Goal: Check status: Check status

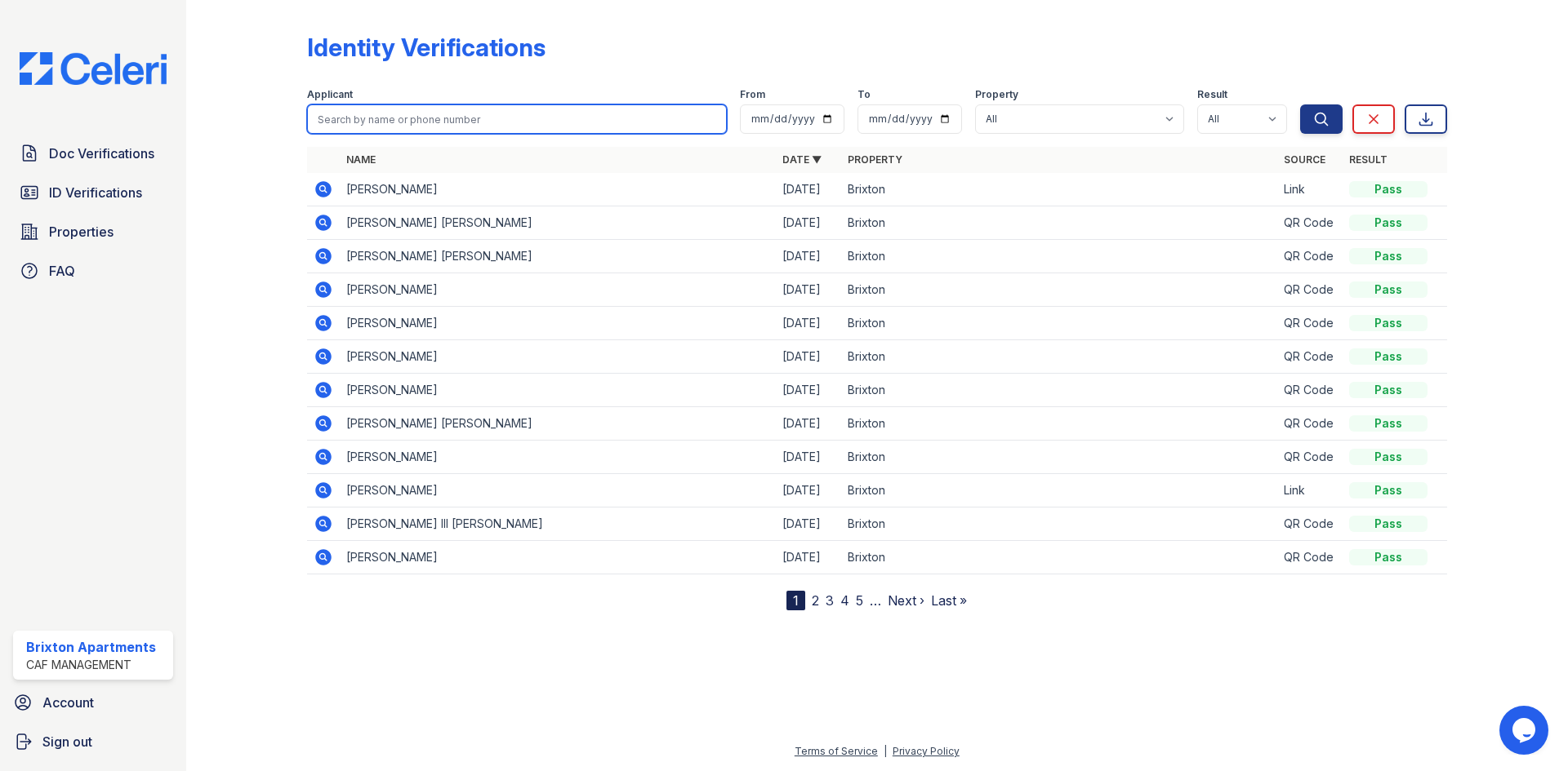
click at [362, 129] on input "search" at bounding box center [517, 119] width 420 height 29
type input "keleigh"
click at [1300, 104] on button "Search" at bounding box center [1322, 119] width 43 height 29
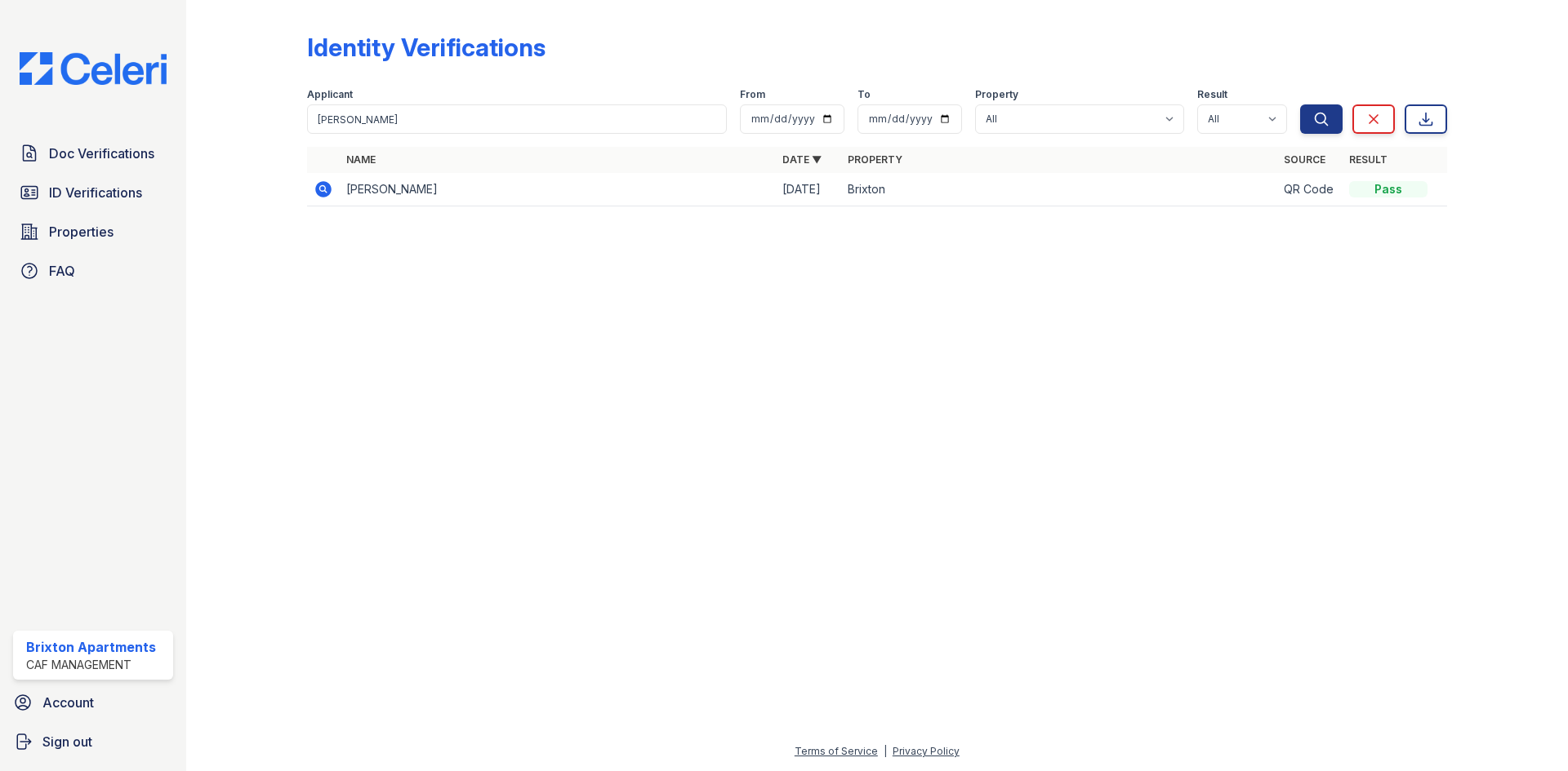
click at [325, 189] on icon at bounding box center [323, 189] width 20 height 20
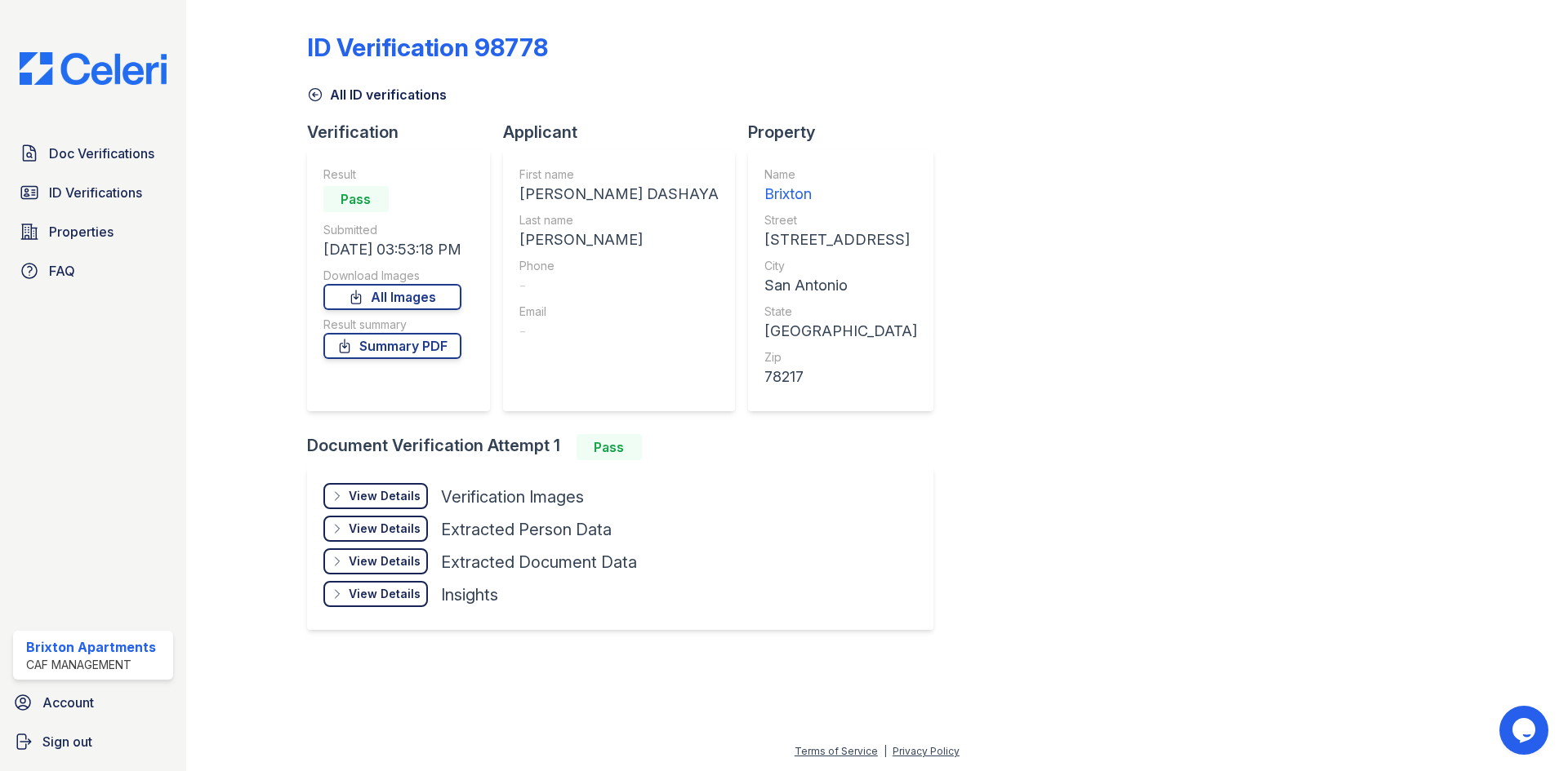
click at [409, 499] on div "View Details" at bounding box center [385, 496] width 71 height 16
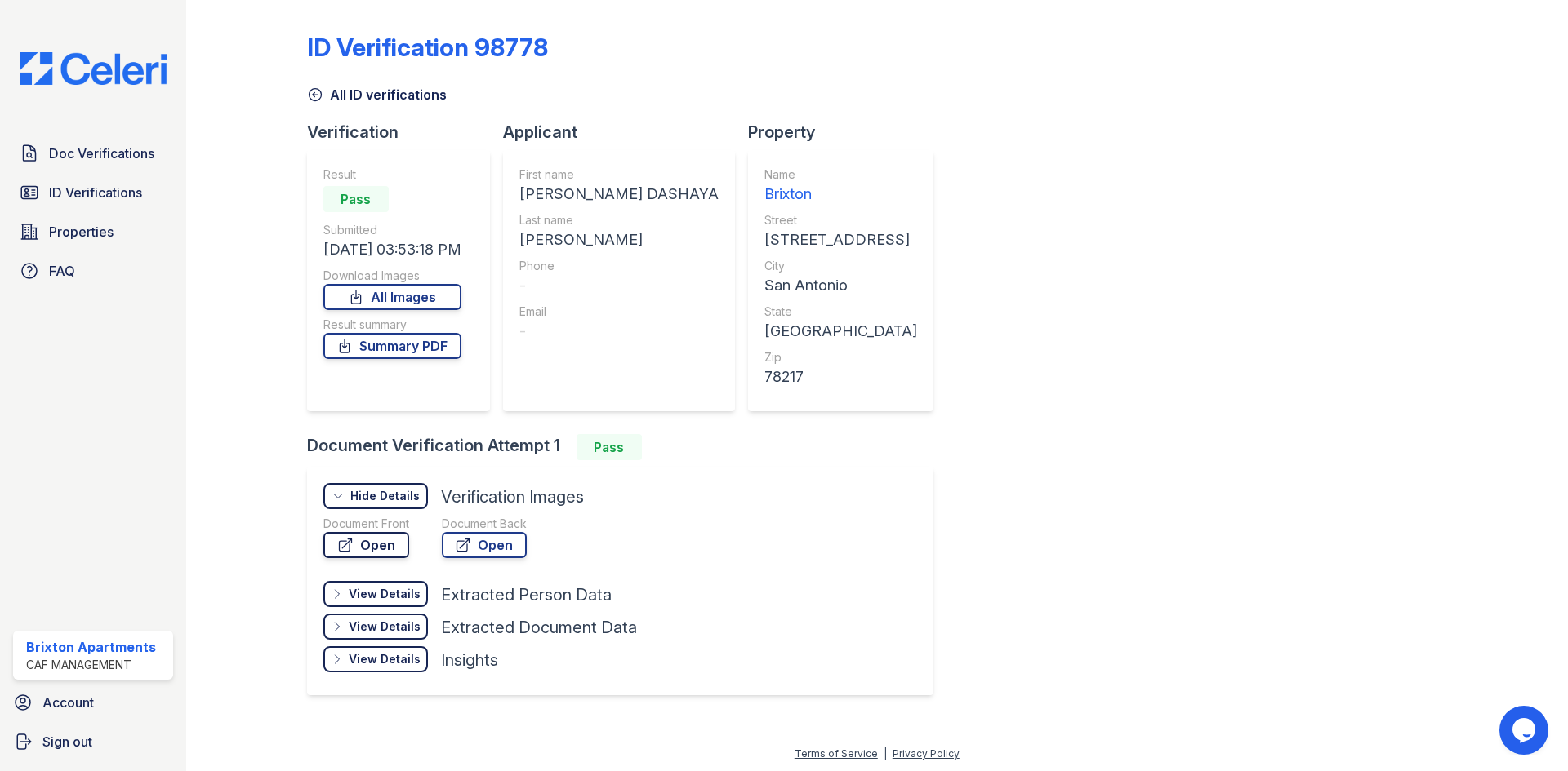
click at [397, 546] on link "Open" at bounding box center [366, 544] width 86 height 26
click at [316, 91] on icon at bounding box center [315, 95] width 16 height 16
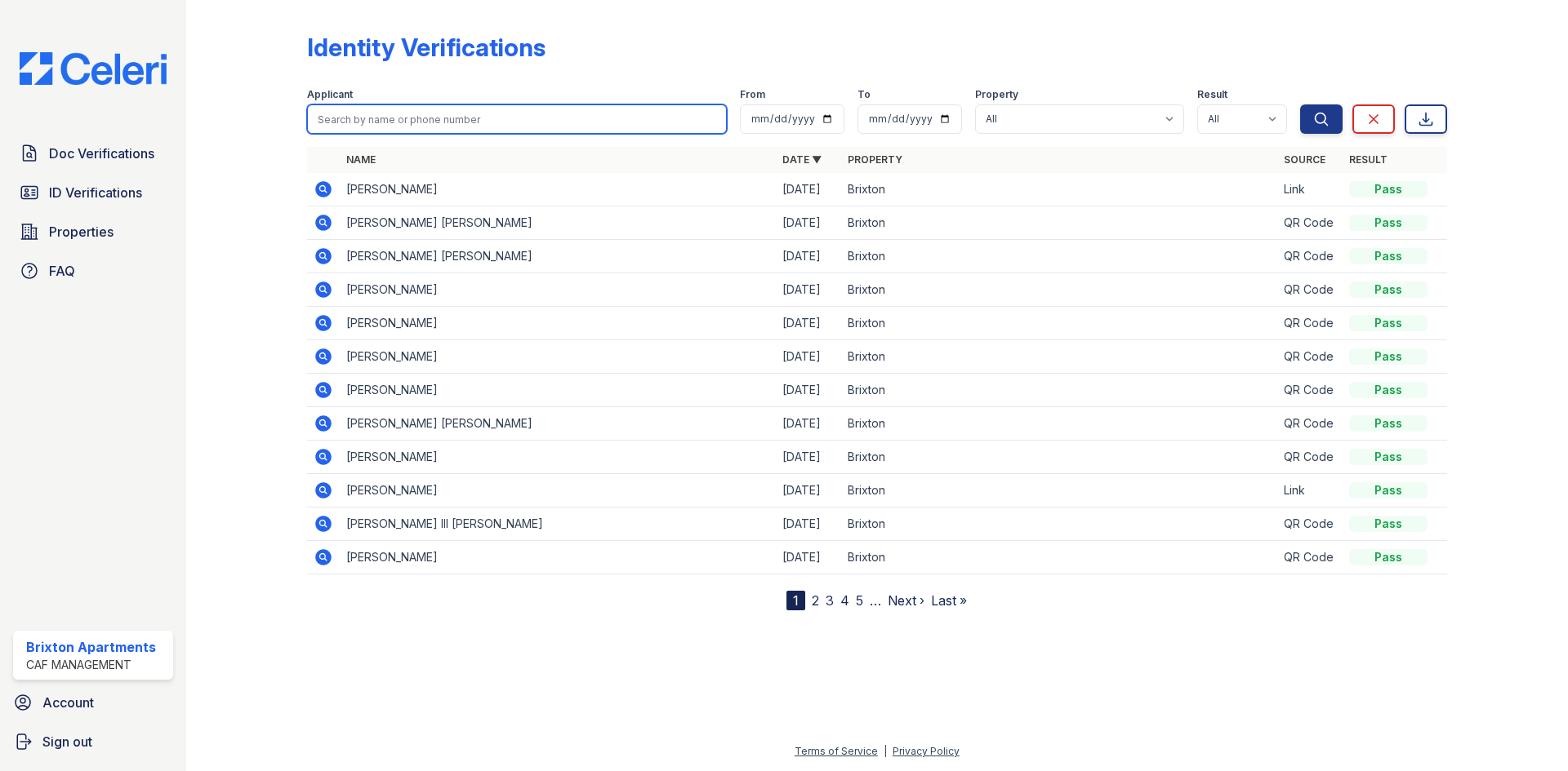
click at [377, 128] on input "search" at bounding box center [517, 119] width 420 height 29
type input "bakers"
click at [1300, 104] on button "Search" at bounding box center [1322, 119] width 43 height 29
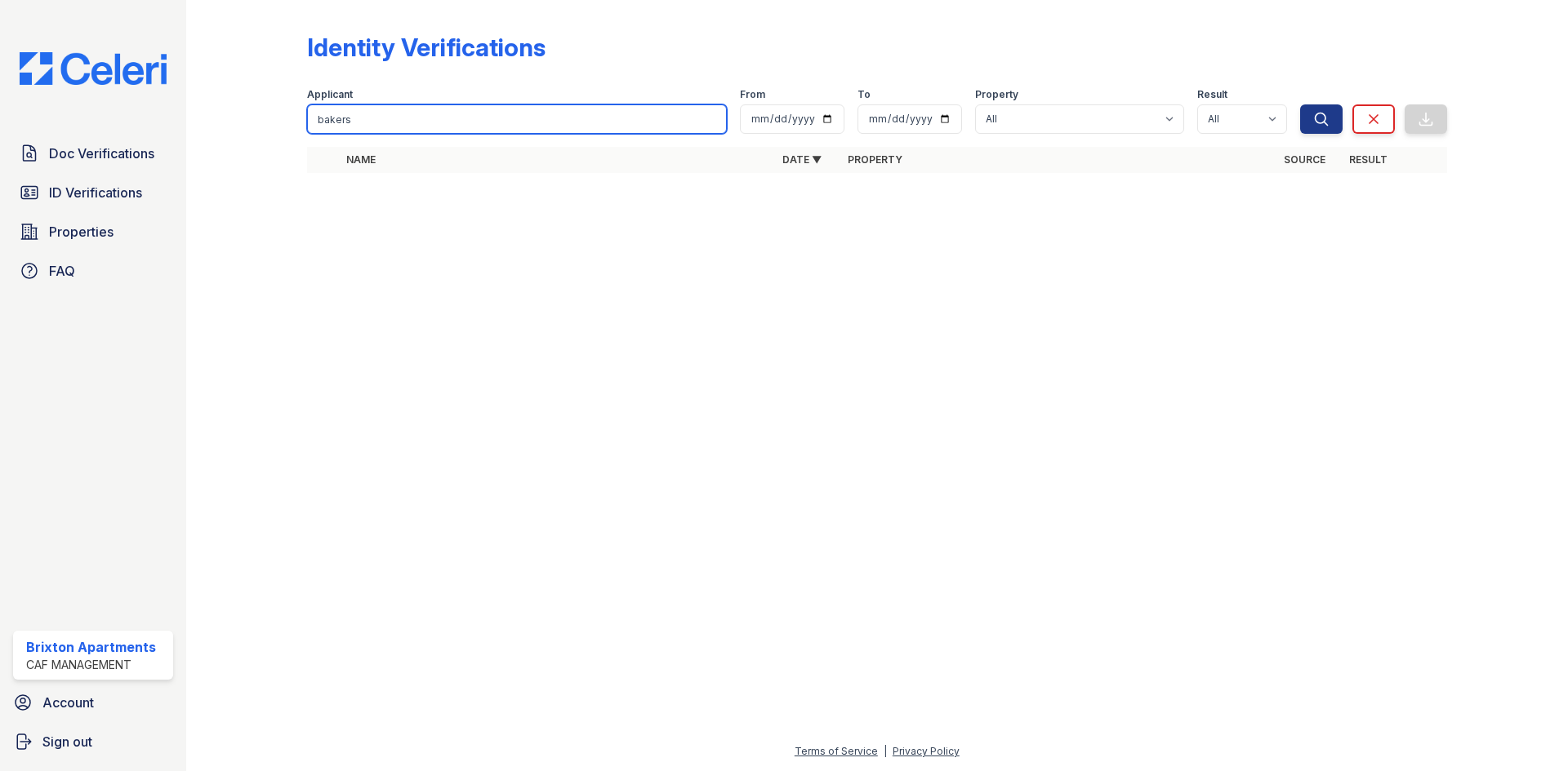
click at [371, 114] on input "bakers" at bounding box center [517, 119] width 420 height 29
type input "backer"
click at [1300, 104] on button "Search" at bounding box center [1322, 119] width 43 height 29
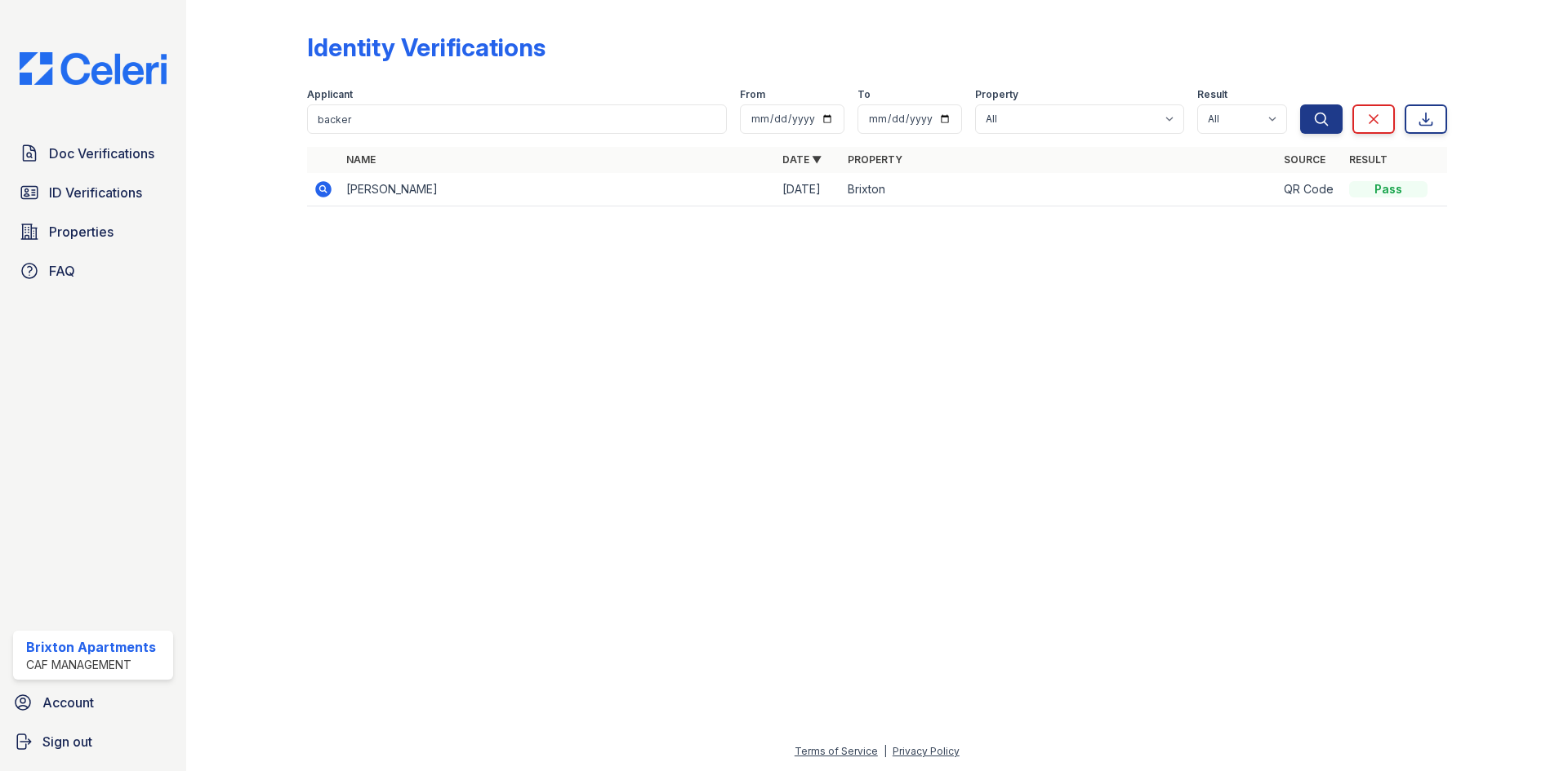
drag, startPoint x: 318, startPoint y: 191, endPoint x: 309, endPoint y: 178, distance: 15.8
click at [318, 191] on icon at bounding box center [323, 189] width 16 height 16
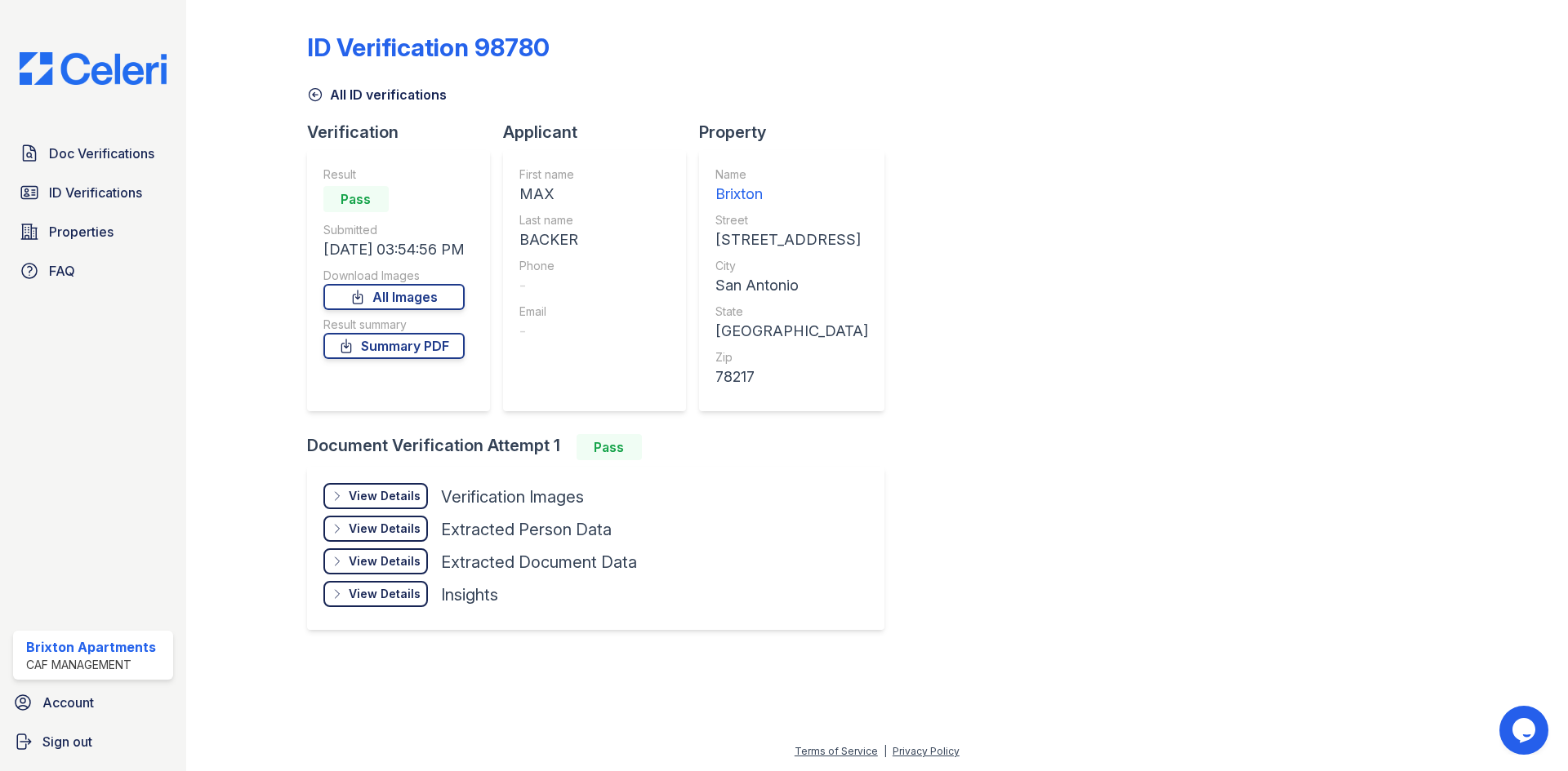
click at [388, 490] on div "View Details" at bounding box center [385, 496] width 71 height 16
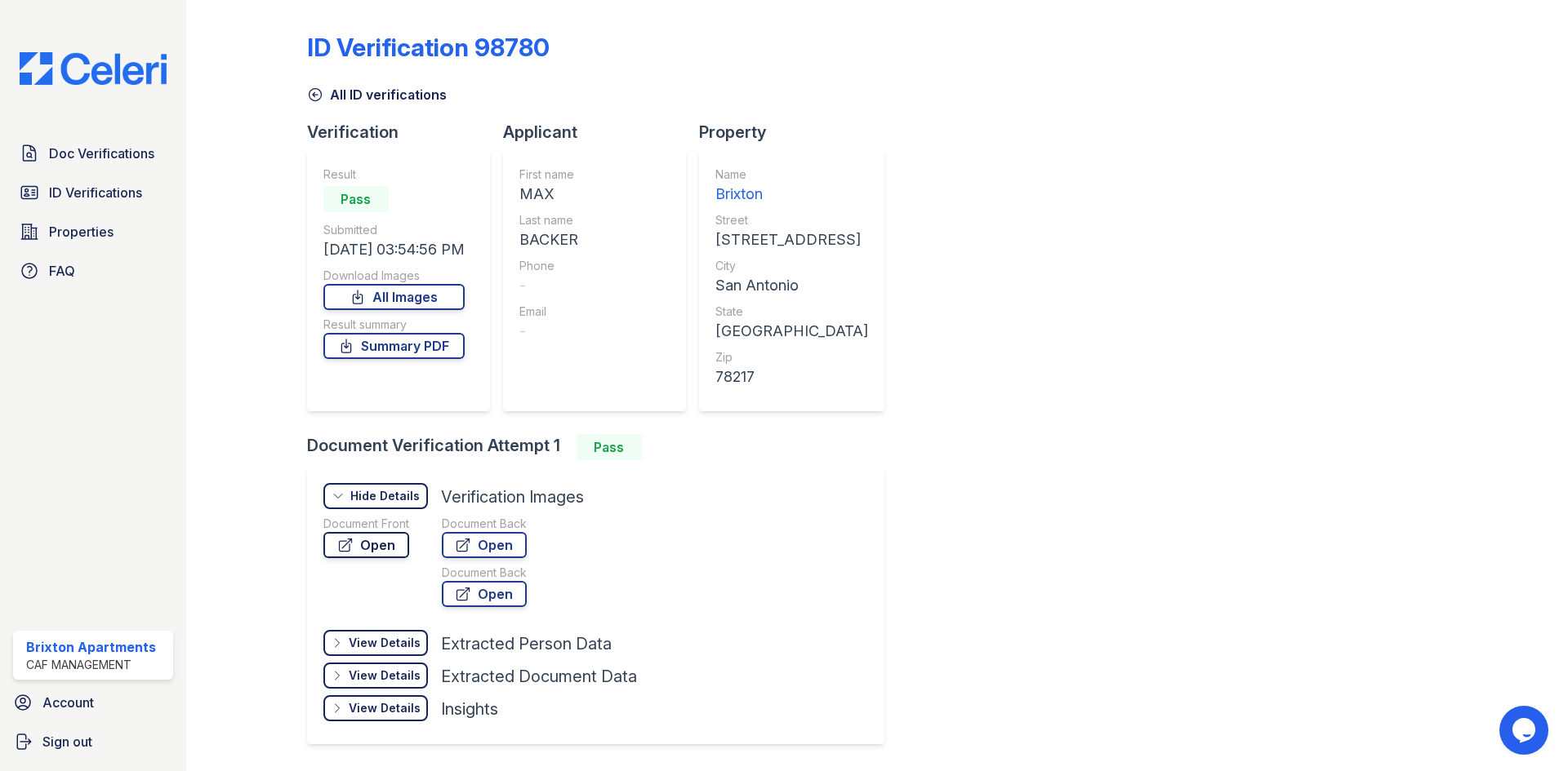
click at [388, 533] on link "Open" at bounding box center [366, 544] width 86 height 26
click at [119, 148] on span "Doc Verifications" at bounding box center [102, 153] width 105 height 20
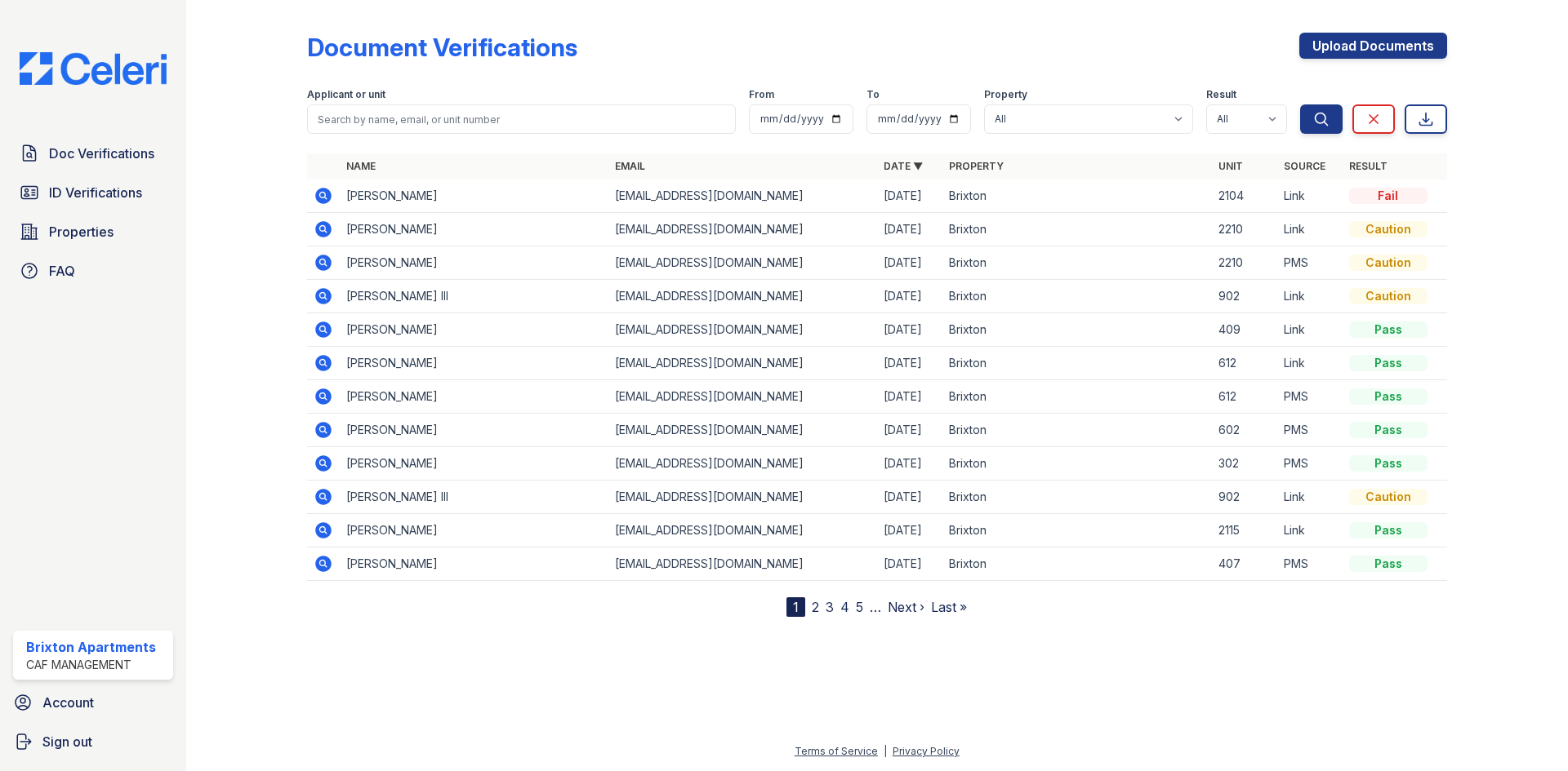
click at [321, 194] on icon at bounding box center [322, 195] width 4 height 4
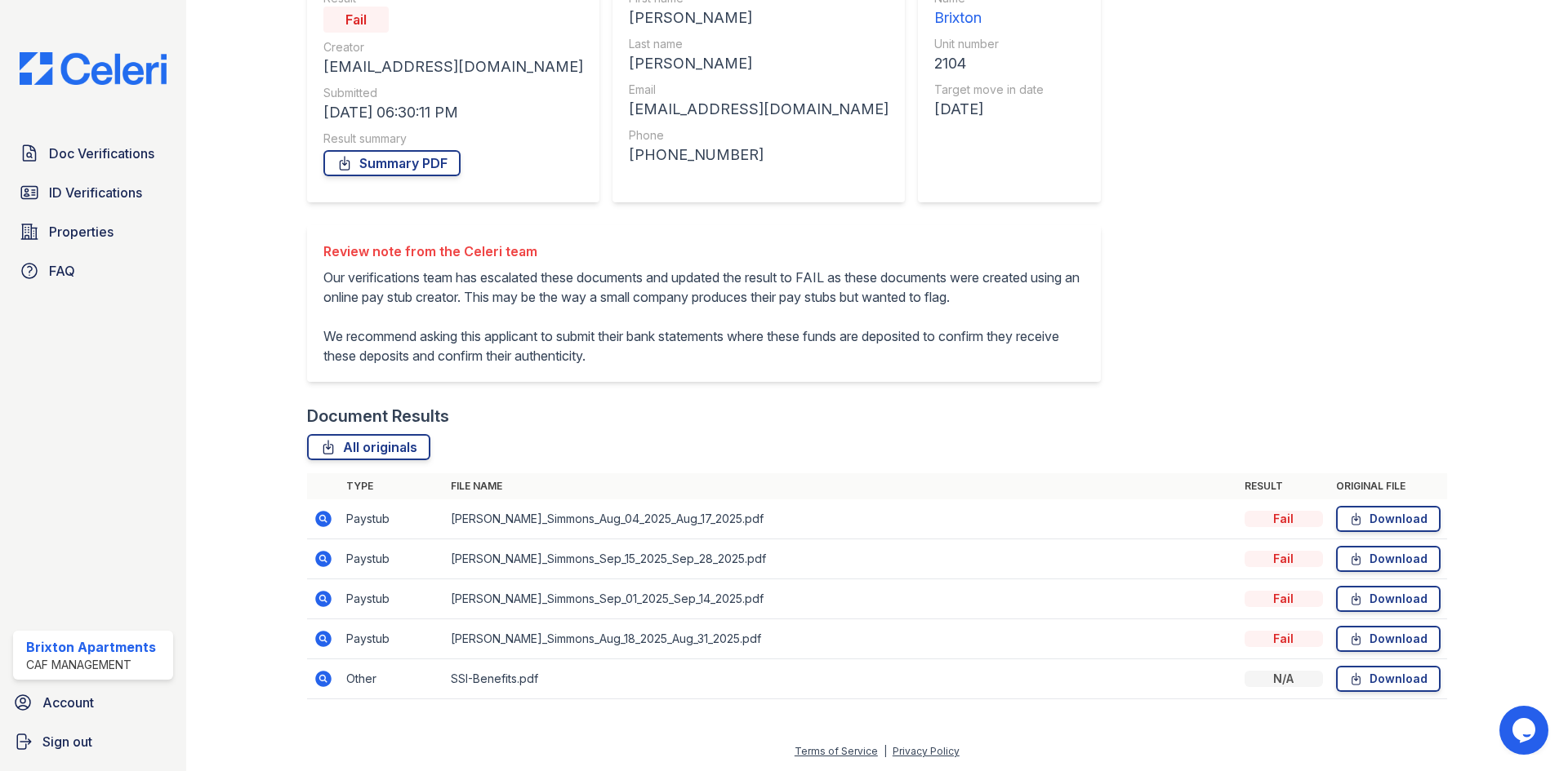
scroll to position [196, 0]
click at [323, 638] on icon at bounding box center [322, 638] width 4 height 4
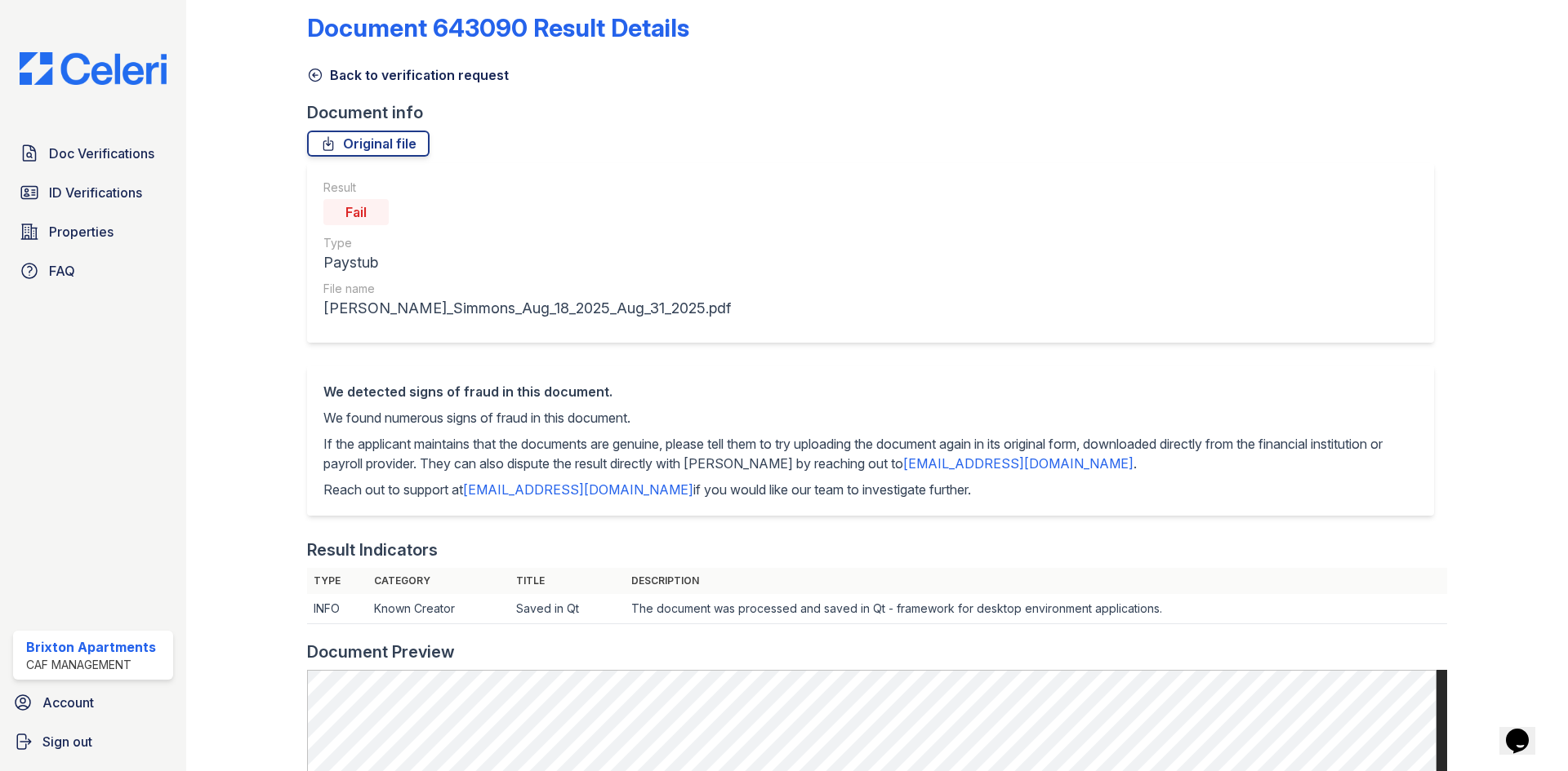
scroll to position [11, 0]
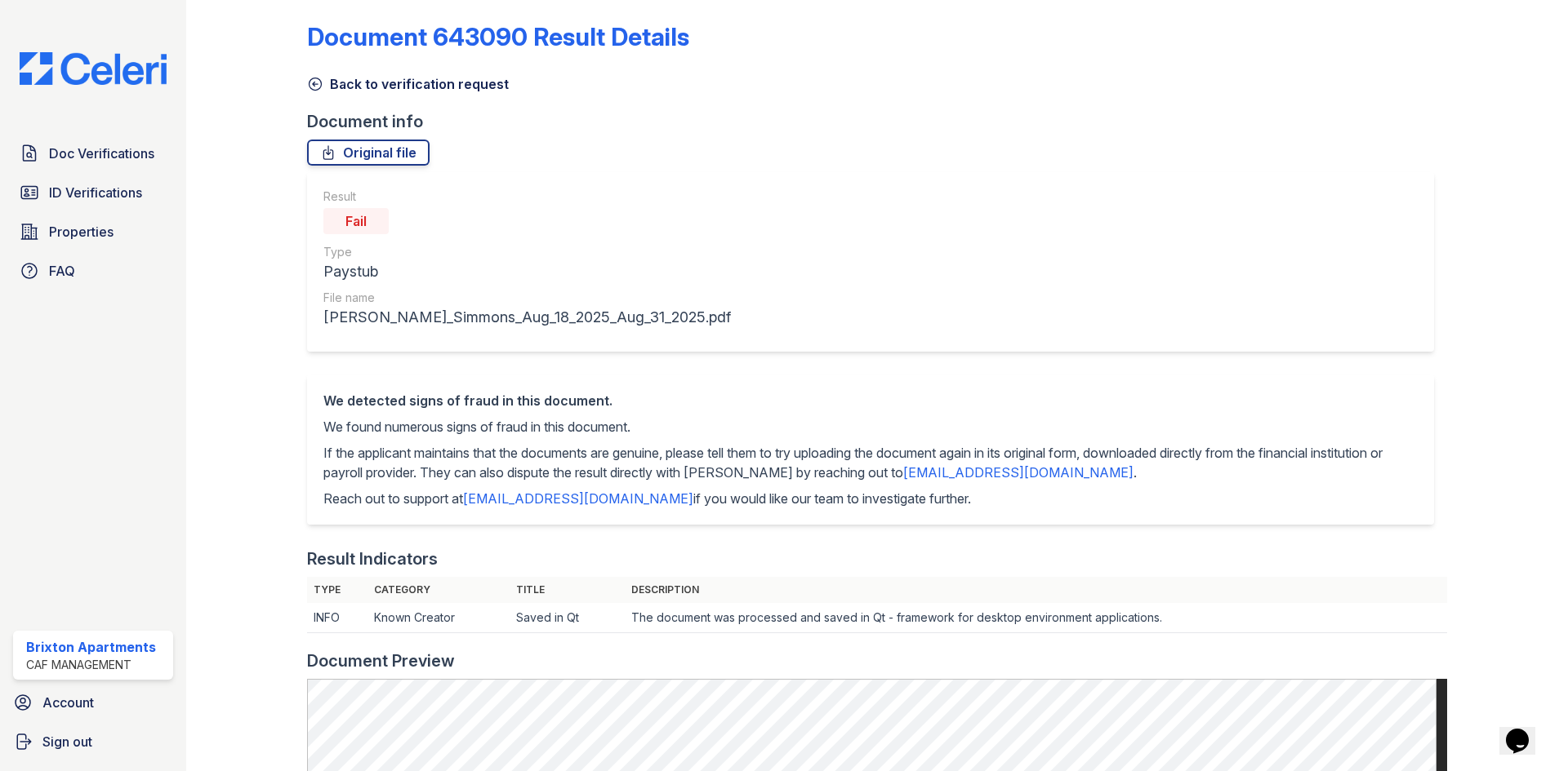
click at [308, 78] on icon at bounding box center [315, 84] width 16 height 16
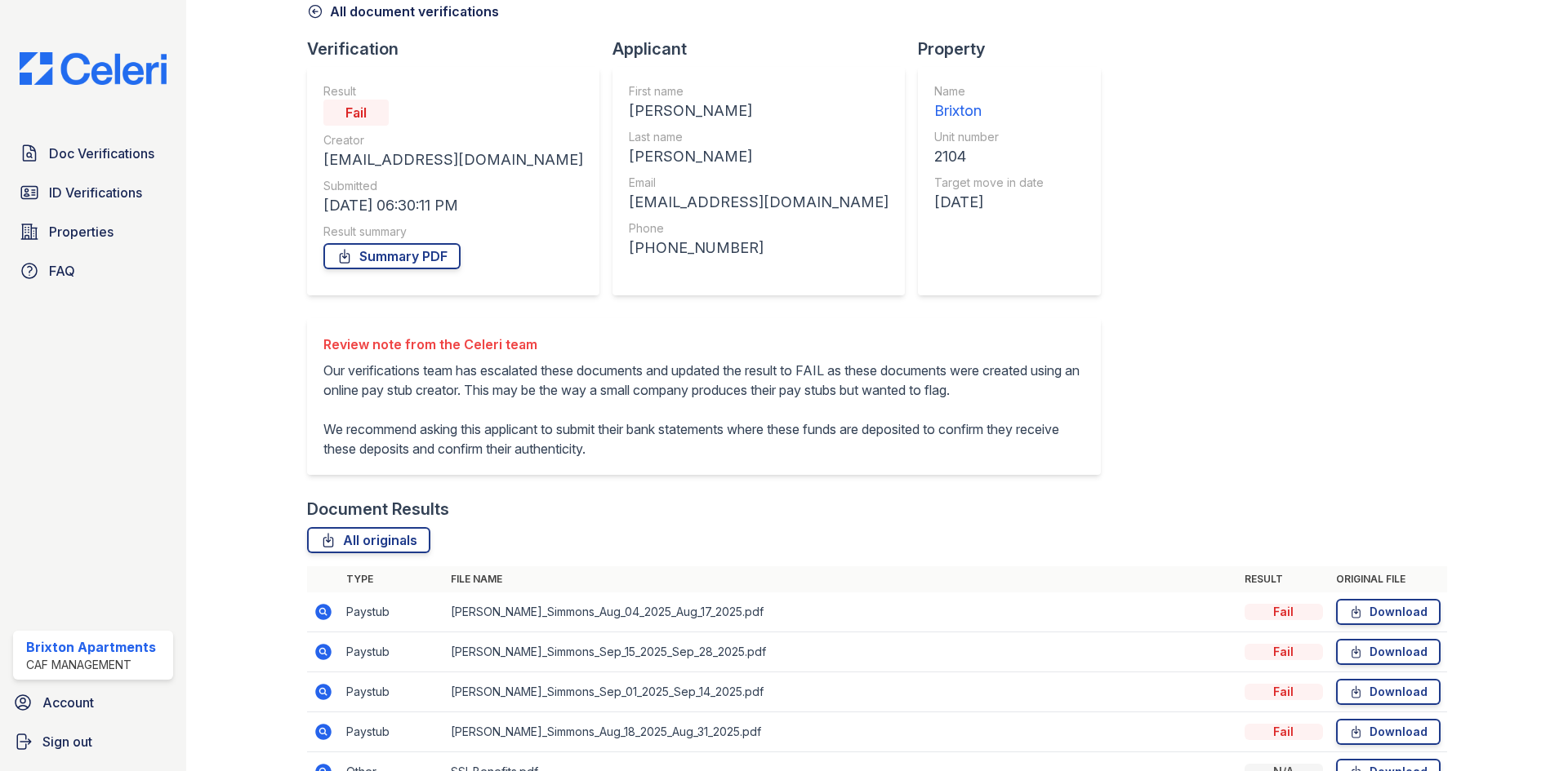
scroll to position [196, 0]
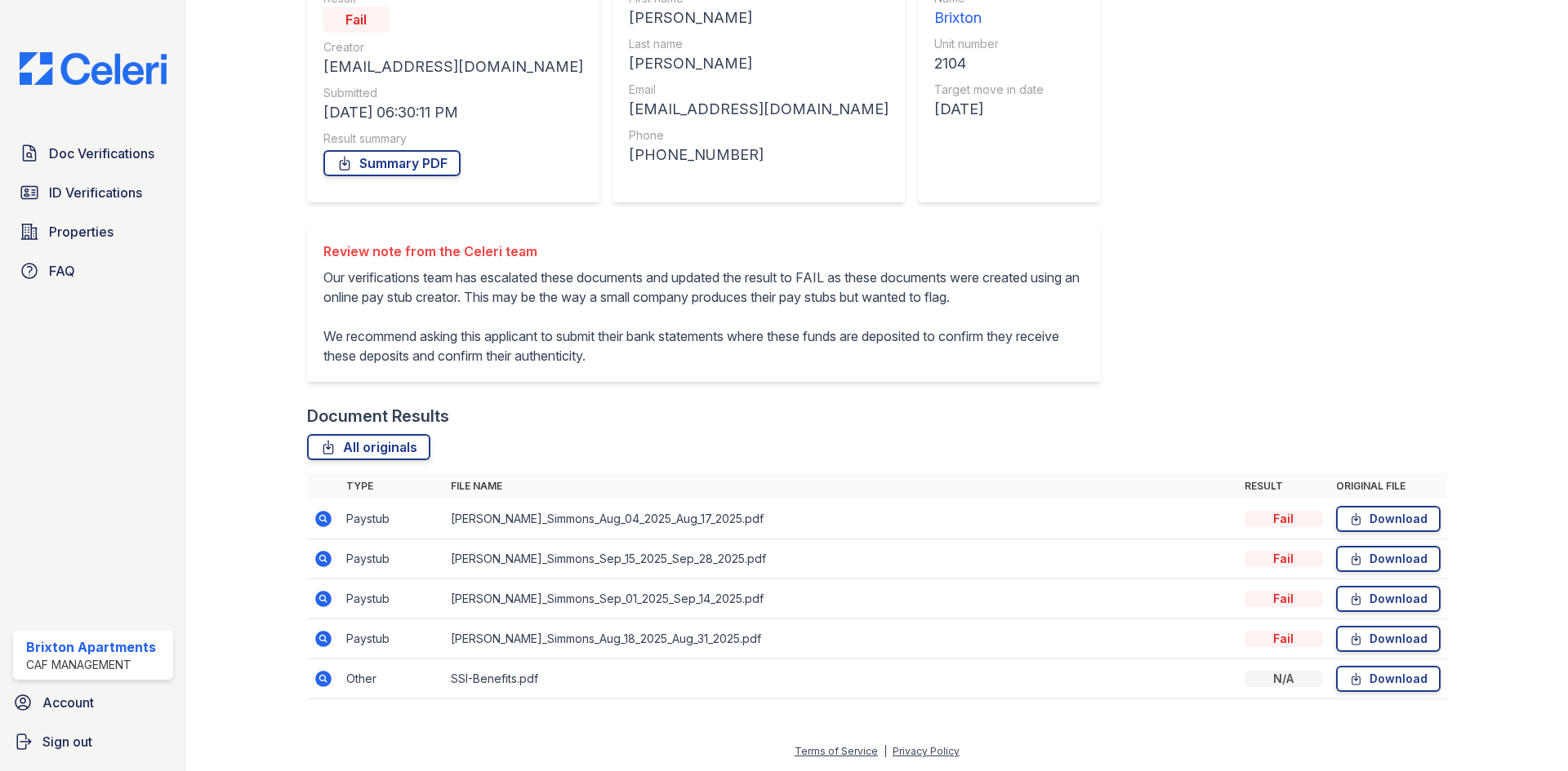
click at [321, 684] on icon at bounding box center [323, 679] width 16 height 16
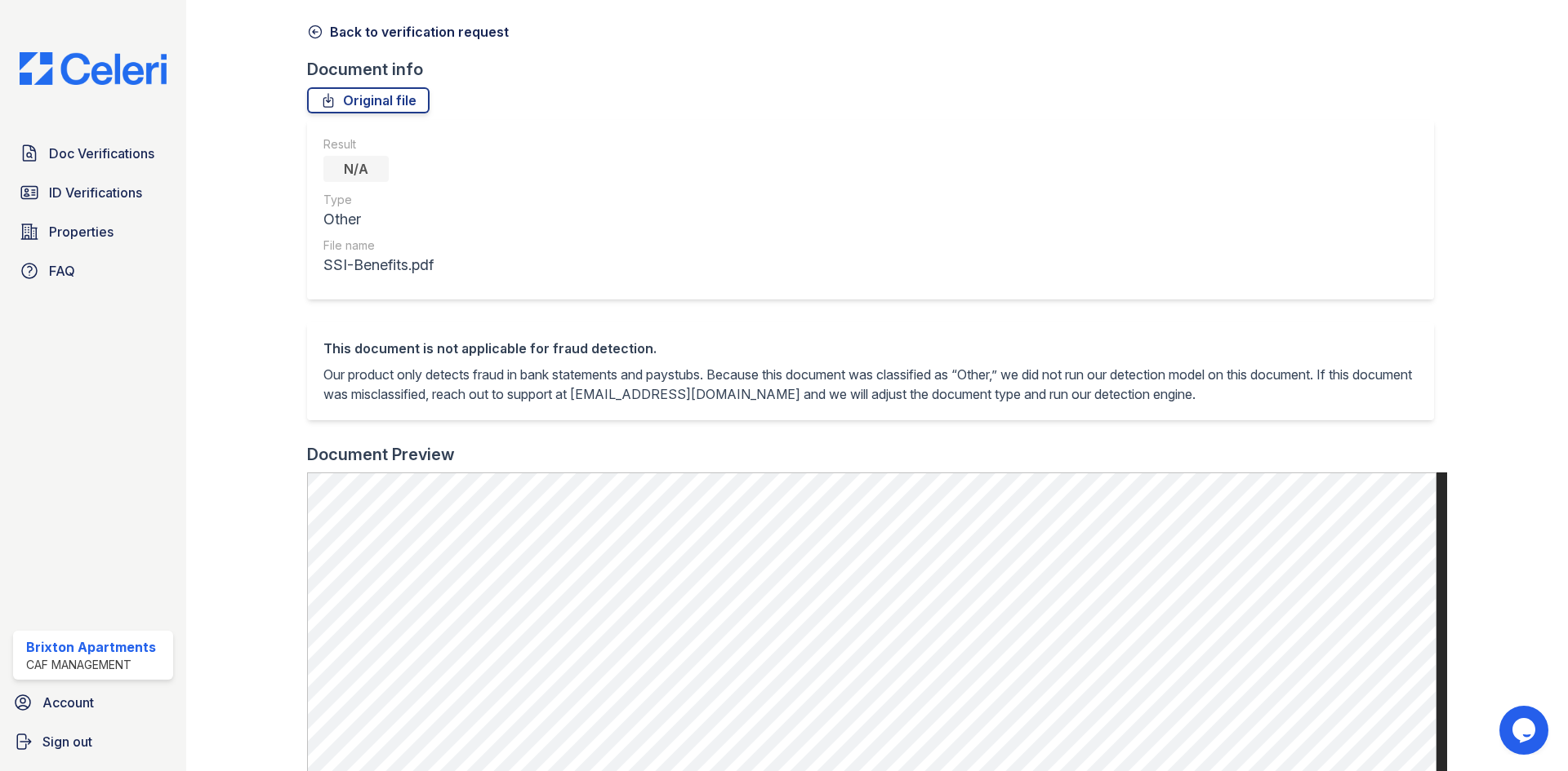
scroll to position [20, 0]
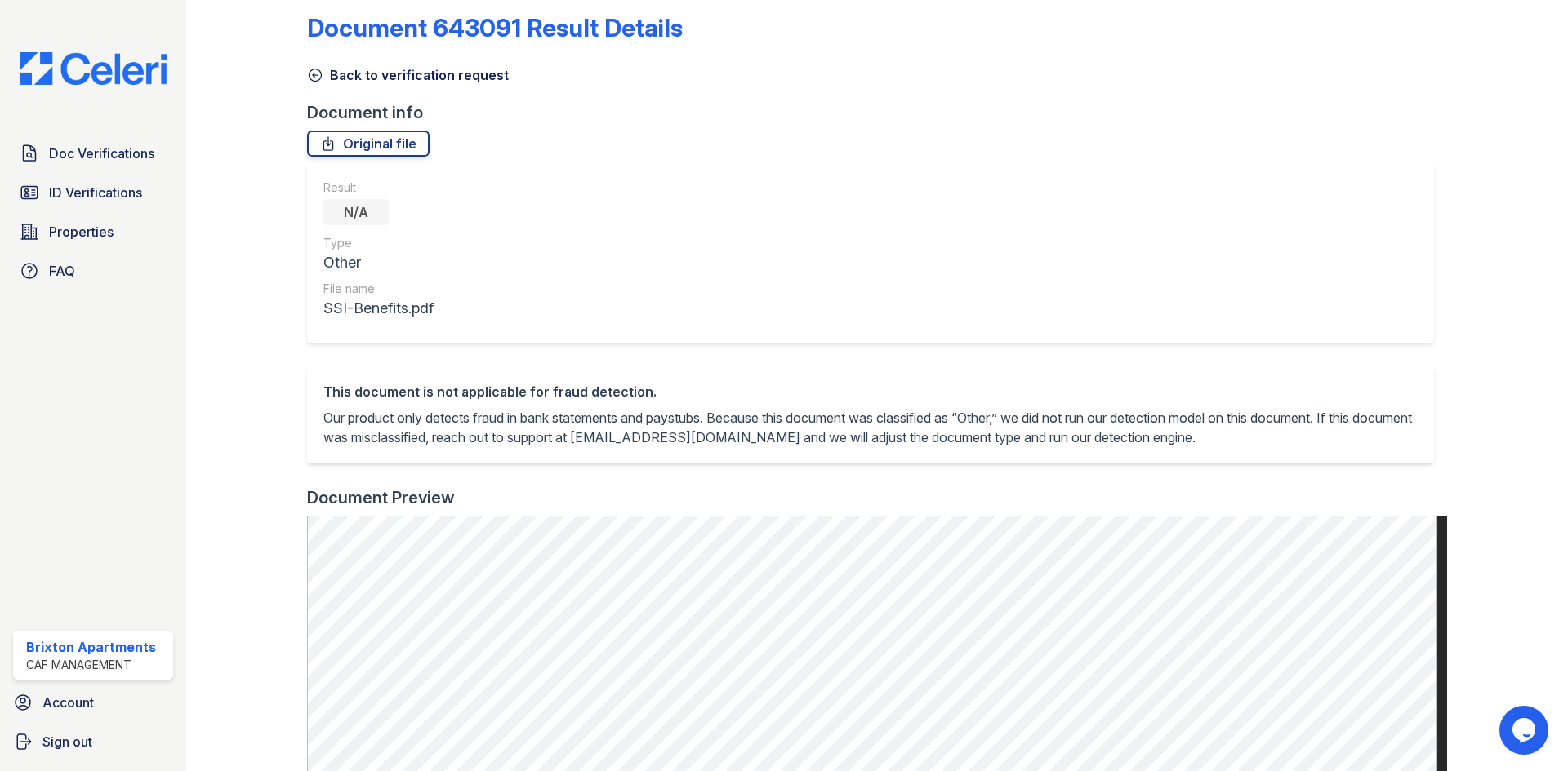
click at [313, 70] on icon at bounding box center [315, 75] width 16 height 16
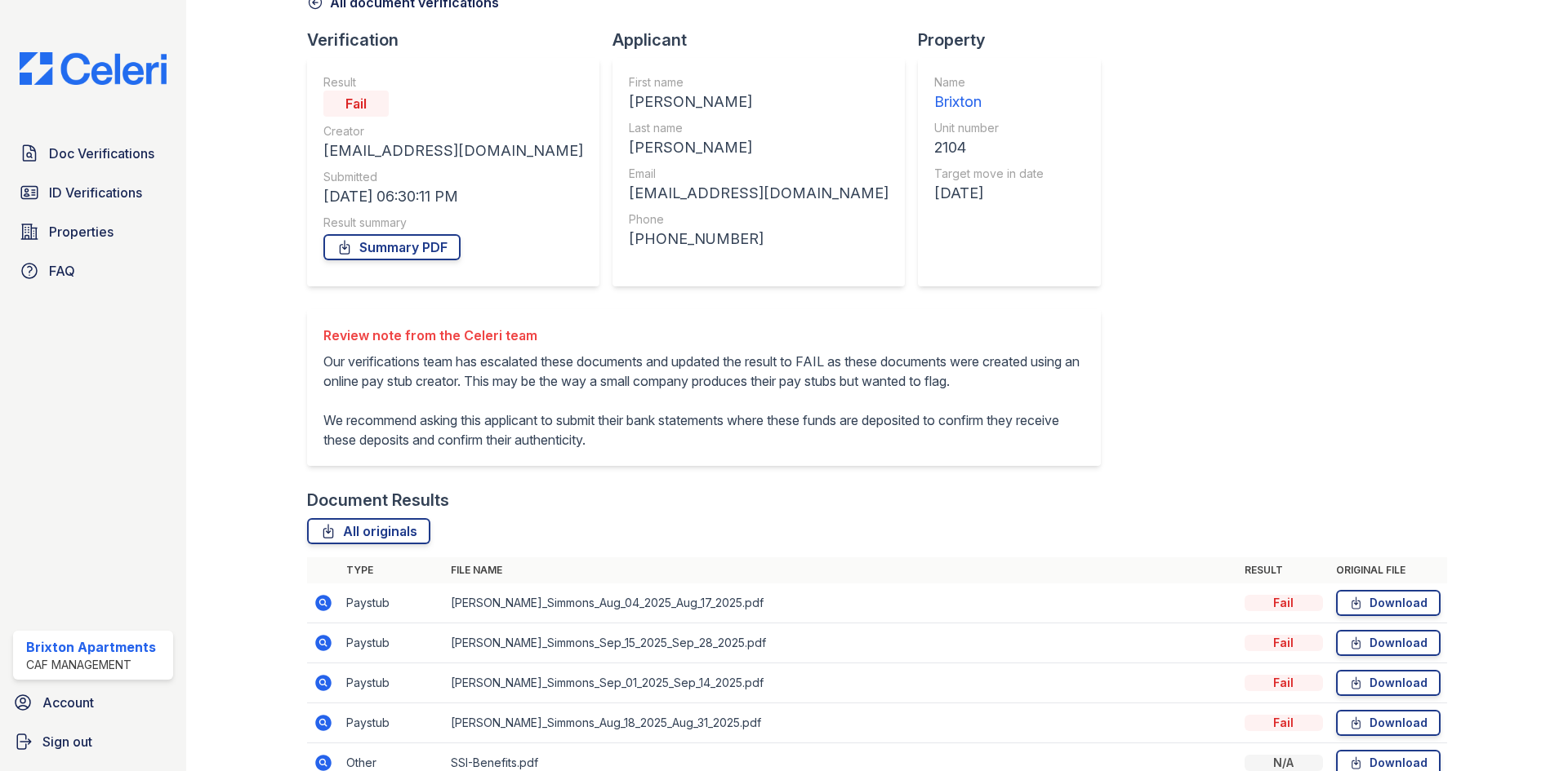
scroll to position [196, 0]
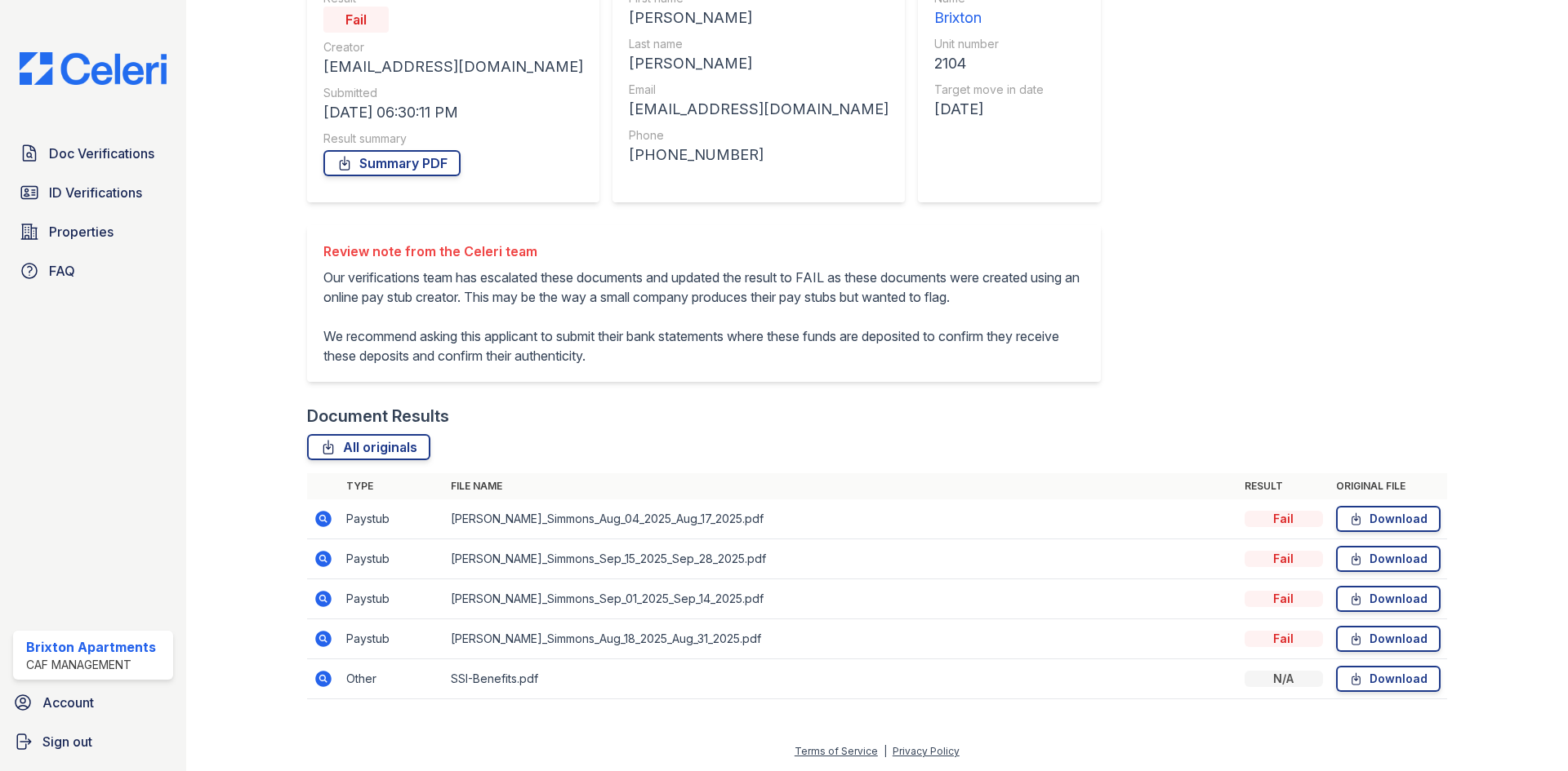
click at [318, 515] on icon at bounding box center [323, 519] width 16 height 16
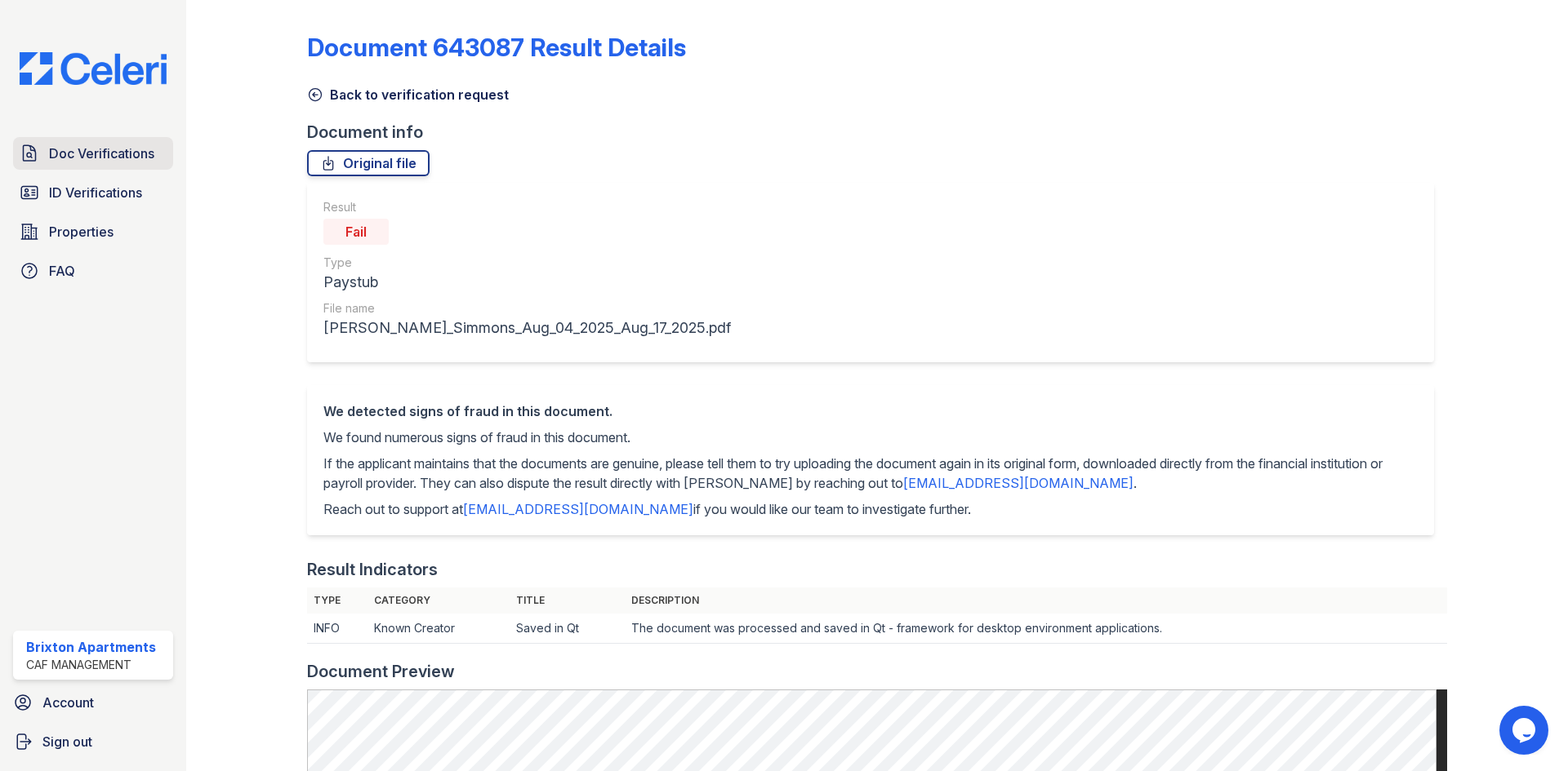
click at [109, 155] on span "Doc Verifications" at bounding box center [102, 153] width 105 height 20
